Goal: Information Seeking & Learning: Learn about a topic

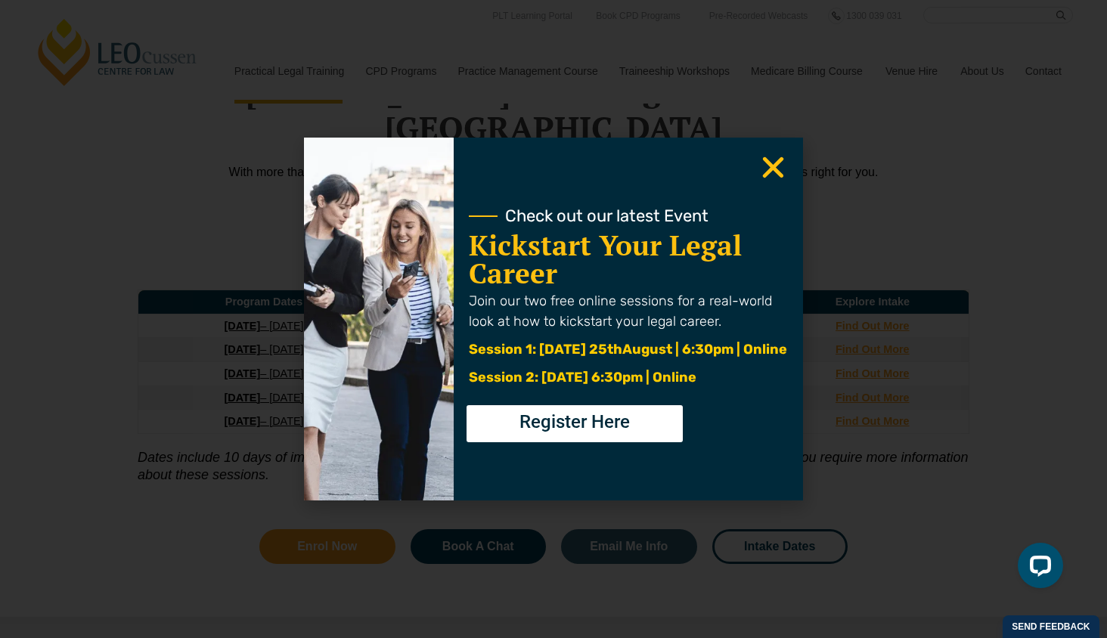
click at [777, 159] on icon "Close" at bounding box center [772, 167] width 29 height 29
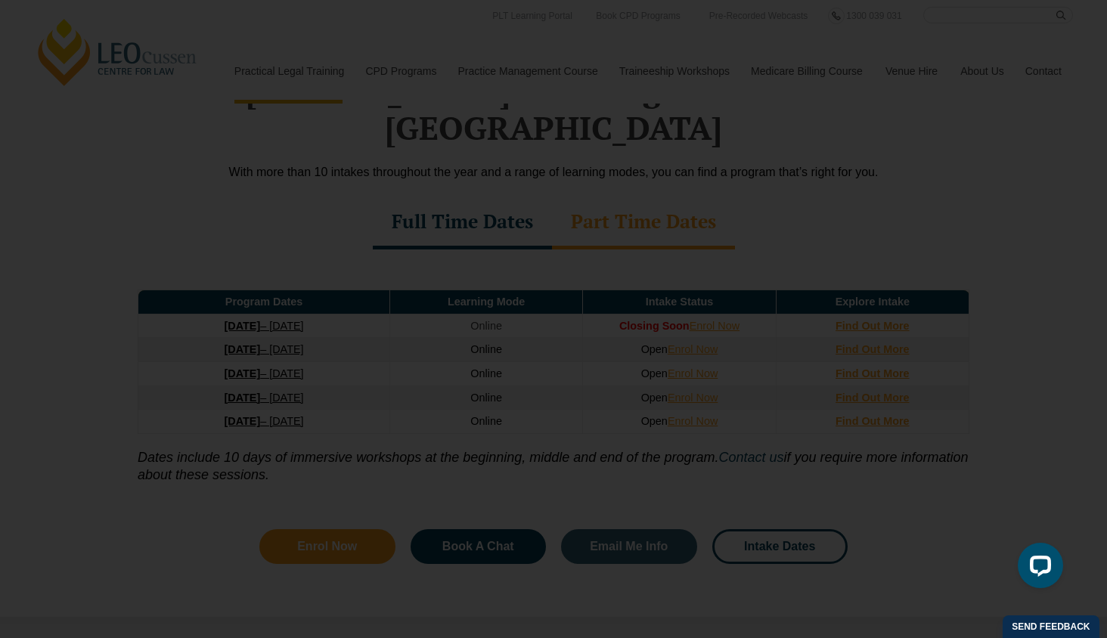
click at [771, 163] on icon "Close" at bounding box center [772, 167] width 29 height 29
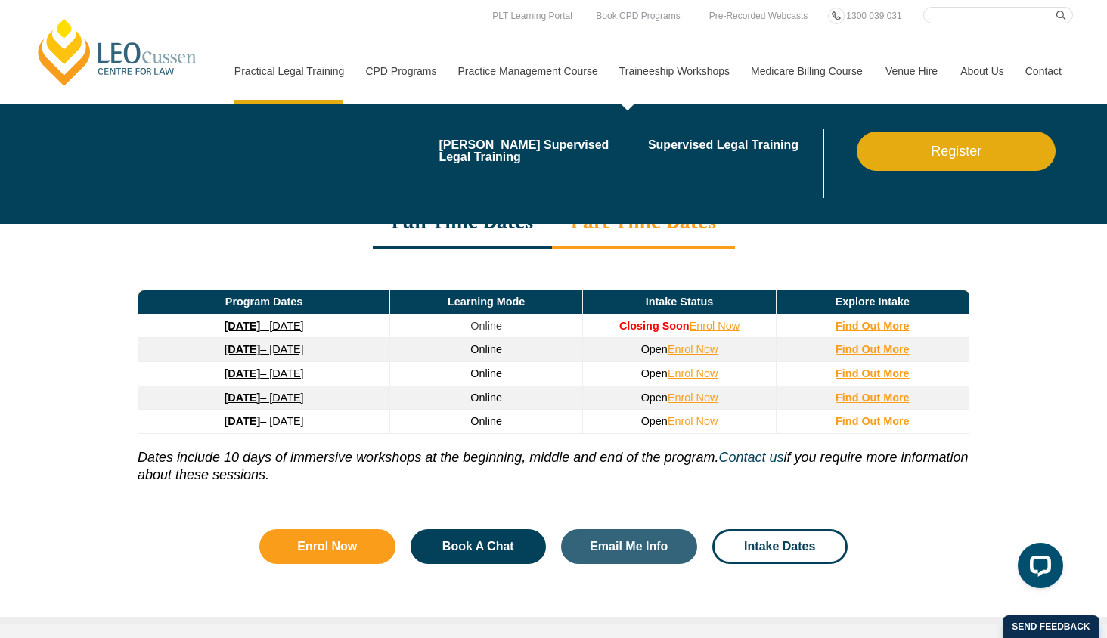
scroll to position [1759, 0]
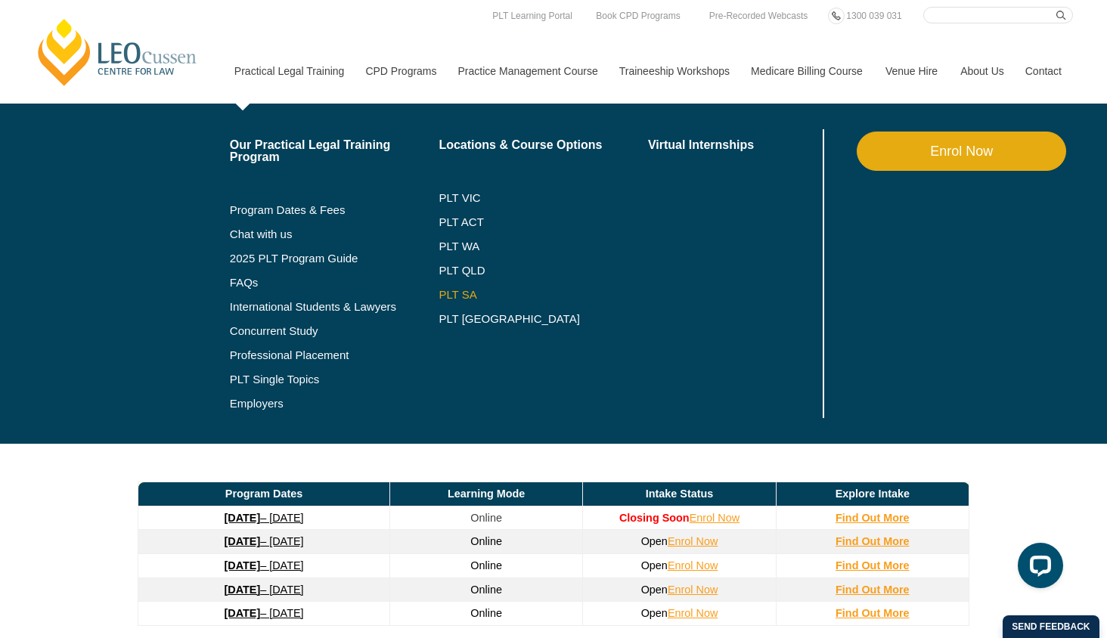
click at [439, 290] on link "PLT SA" at bounding box center [543, 295] width 209 height 12
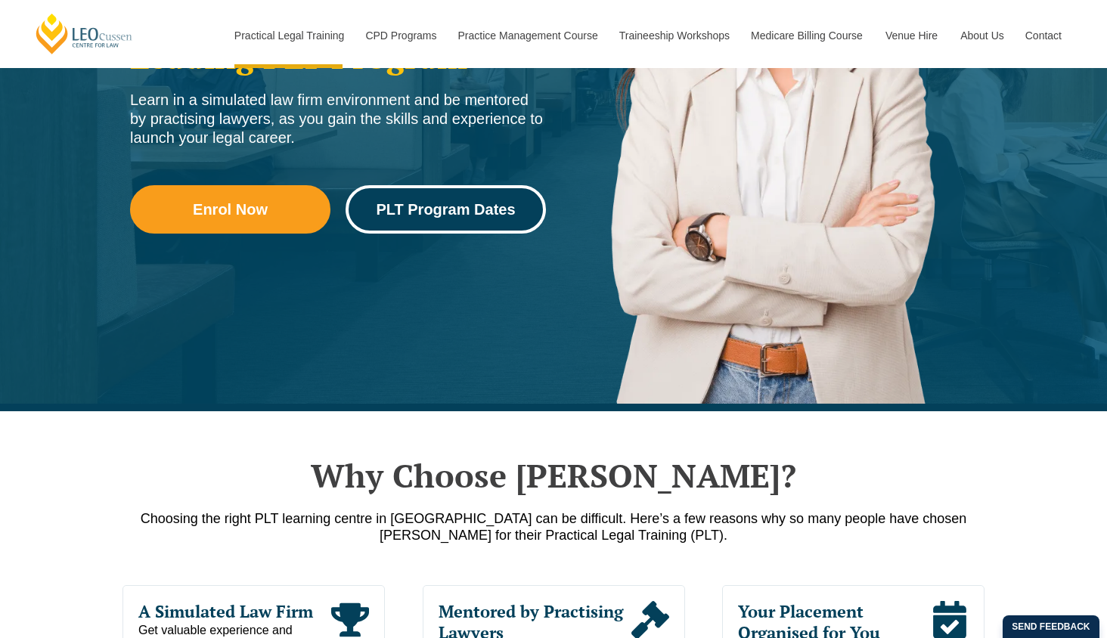
click at [397, 230] on link "PLT Program Dates" at bounding box center [446, 209] width 200 height 48
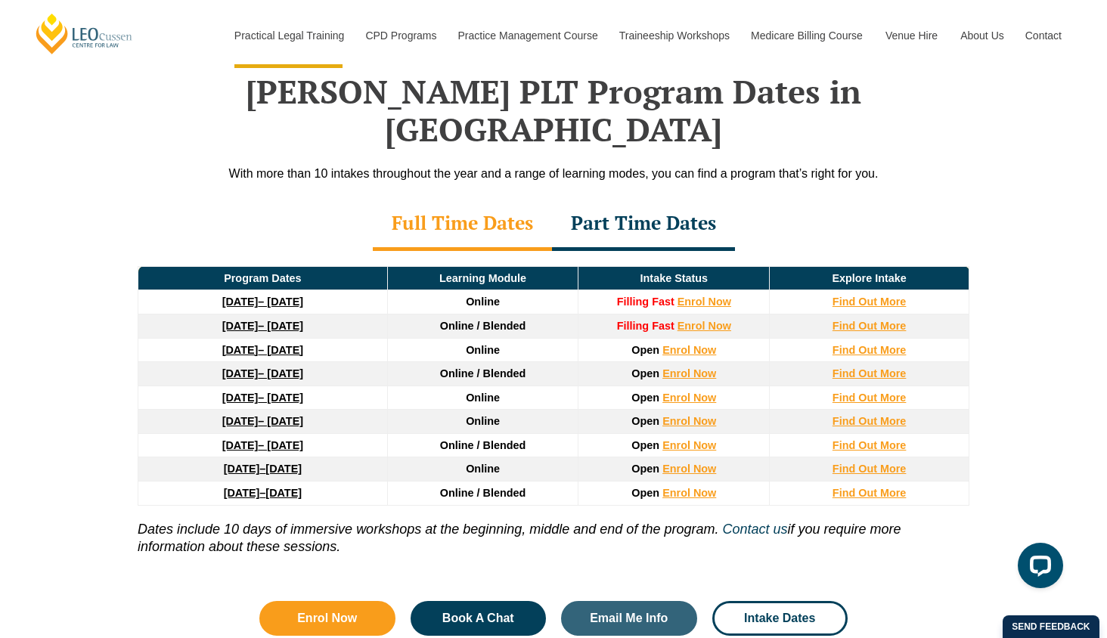
scroll to position [1951, 0]
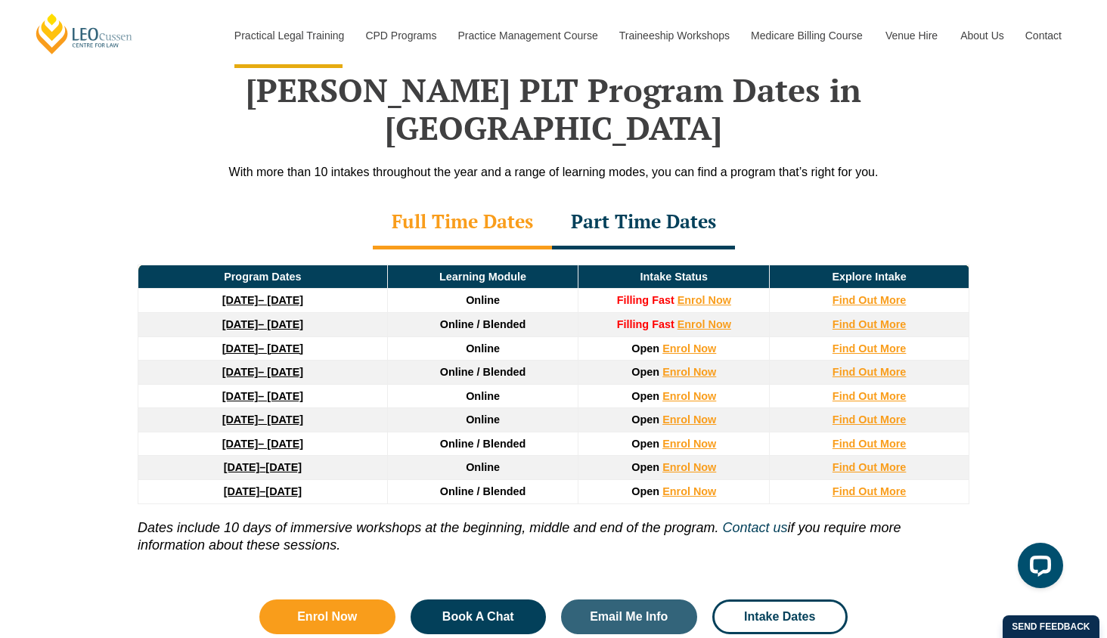
click at [303, 318] on link "8 December 2025 – 8 May 2026" at bounding box center [262, 324] width 81 height 12
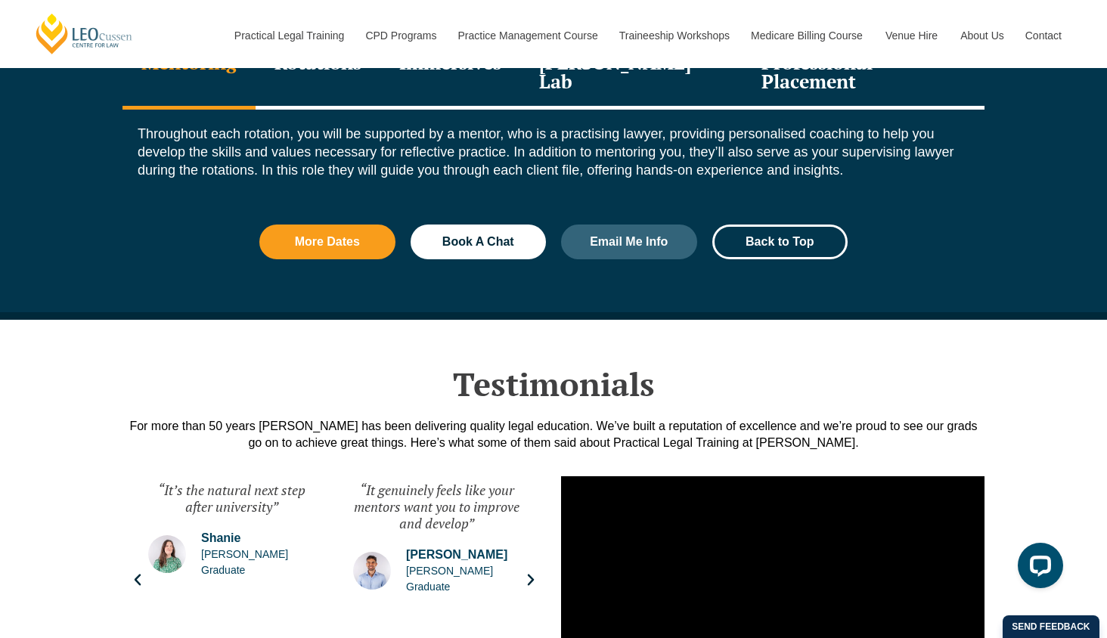
scroll to position [1744, 0]
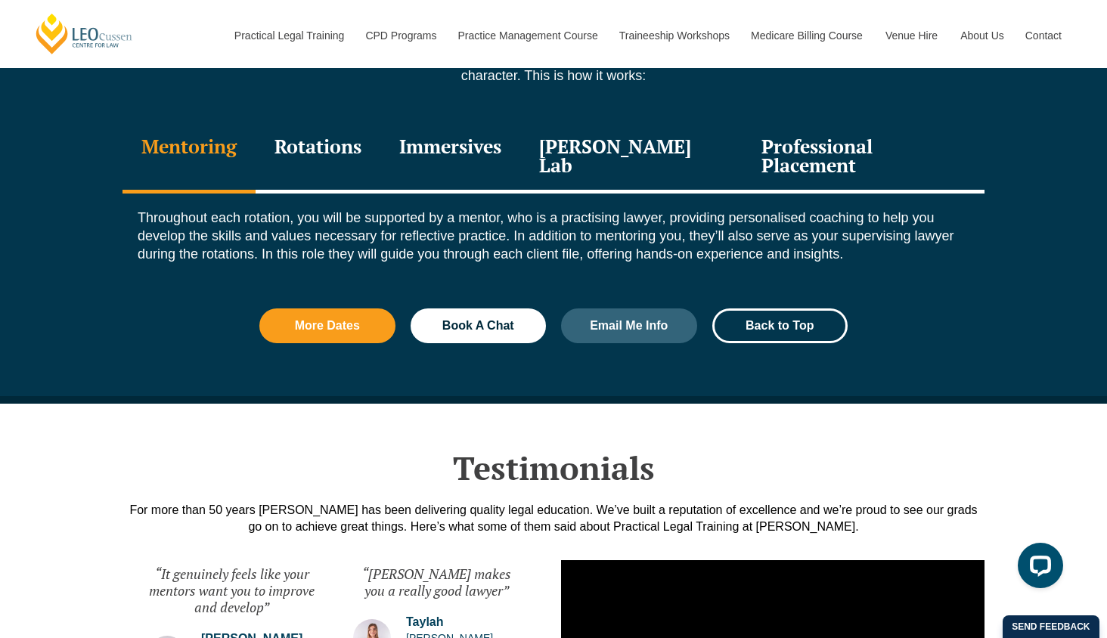
click at [338, 152] on div "Rotations" at bounding box center [318, 158] width 125 height 72
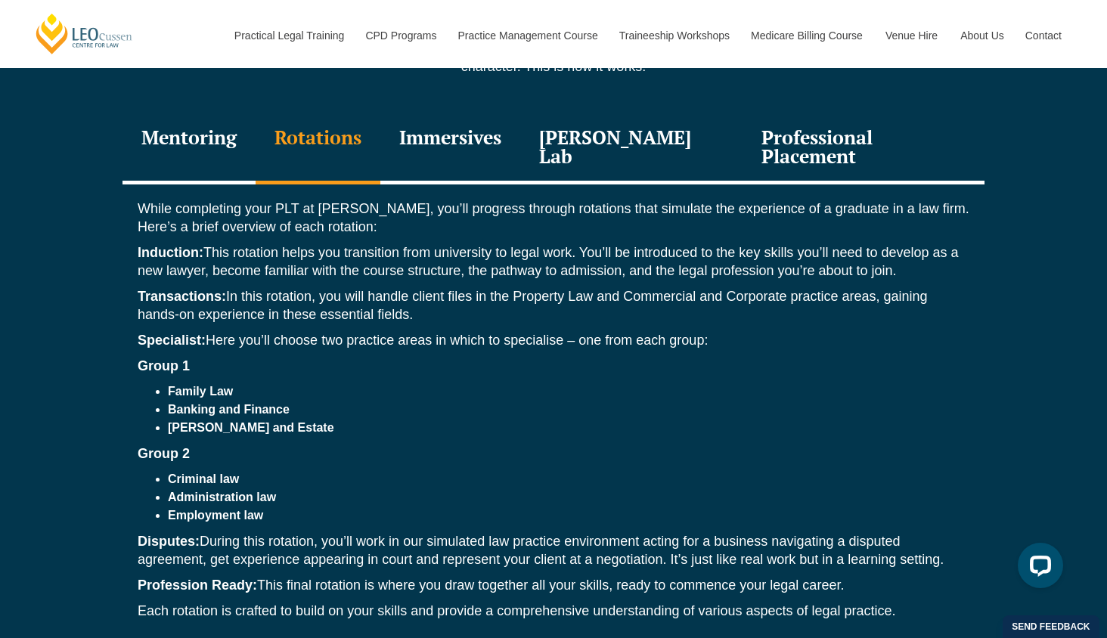
scroll to position [1868, 0]
